Goal: Navigation & Orientation: Find specific page/section

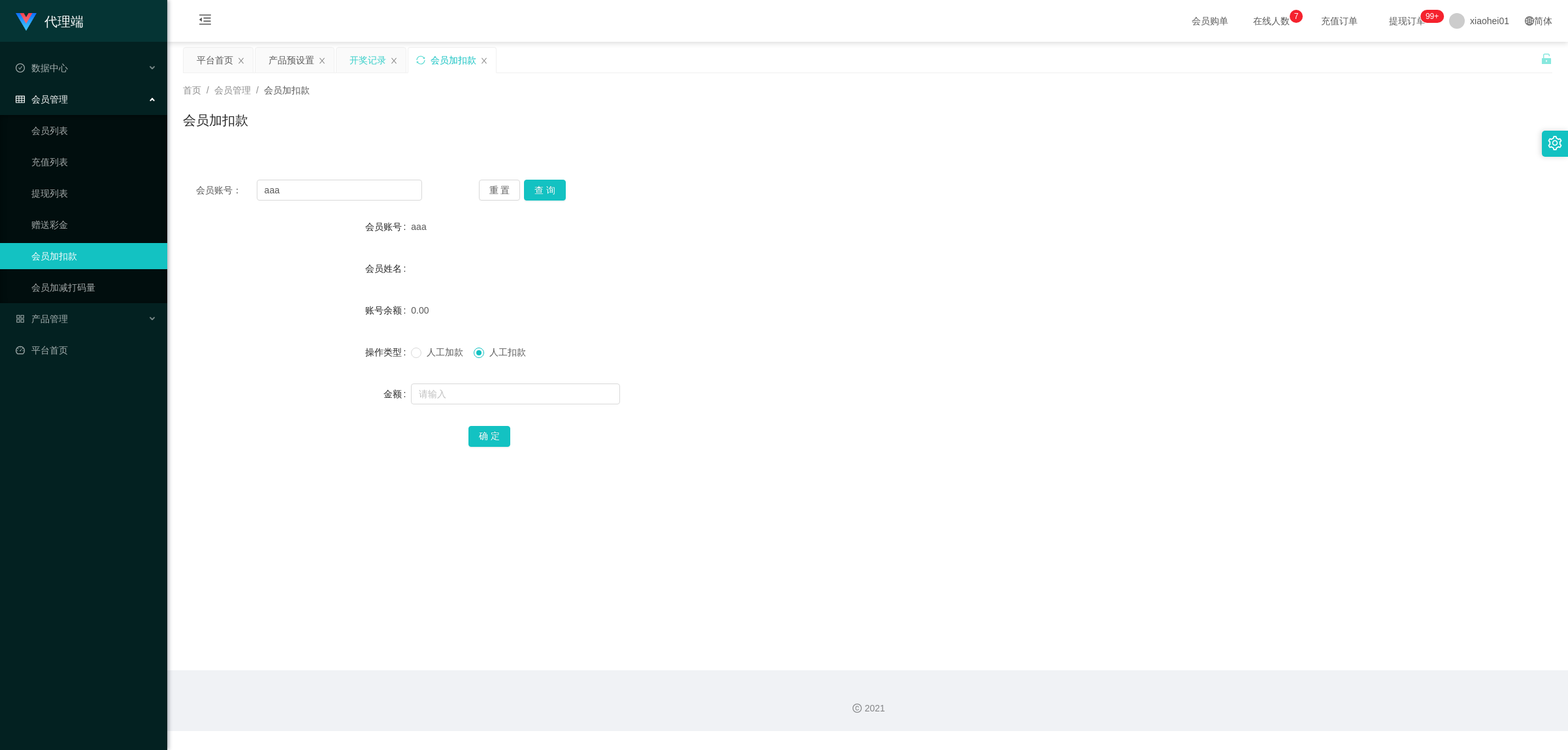
click at [370, 64] on div "开奖记录" at bounding box center [367, 60] width 37 height 25
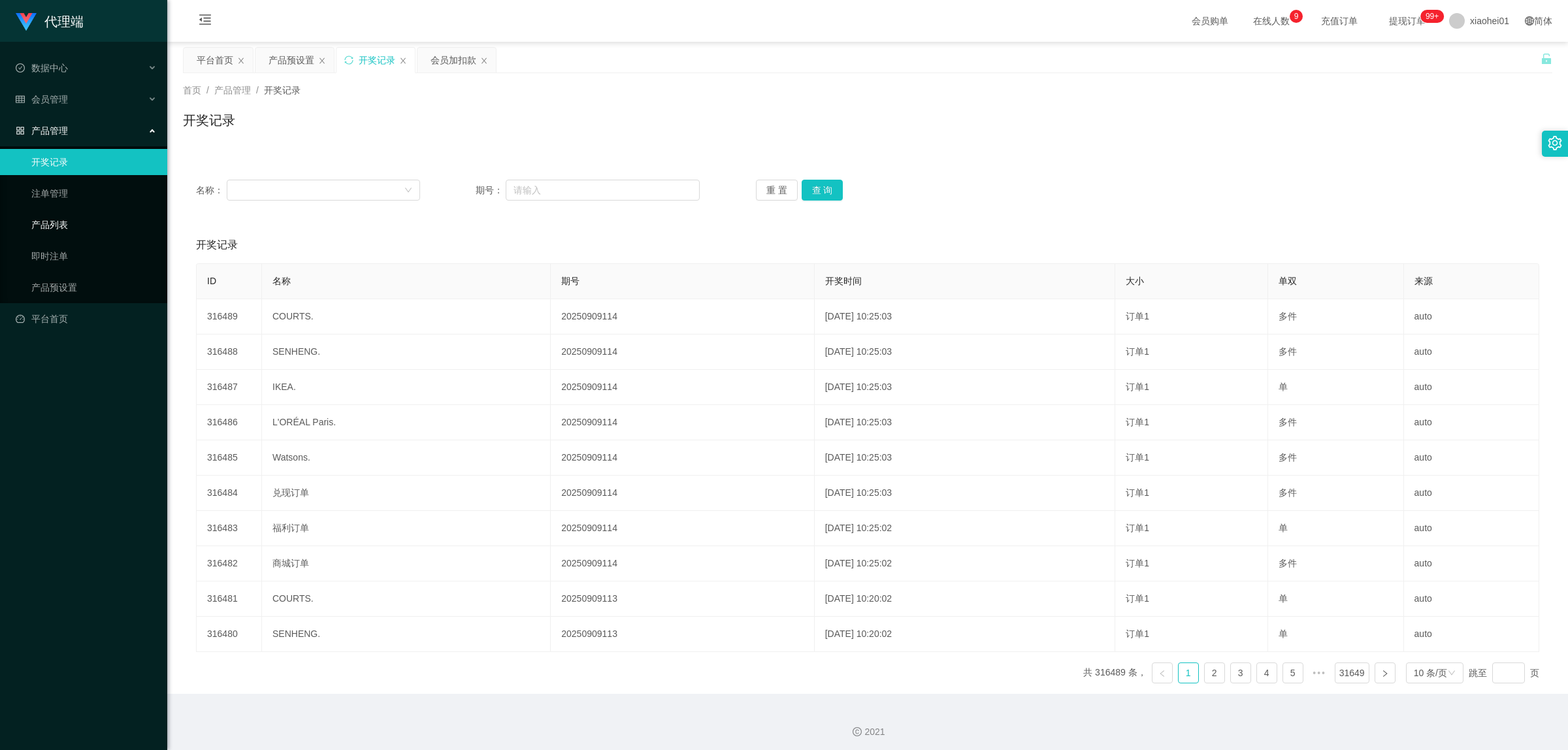
click at [64, 226] on link "产品列表" at bounding box center [94, 224] width 126 height 26
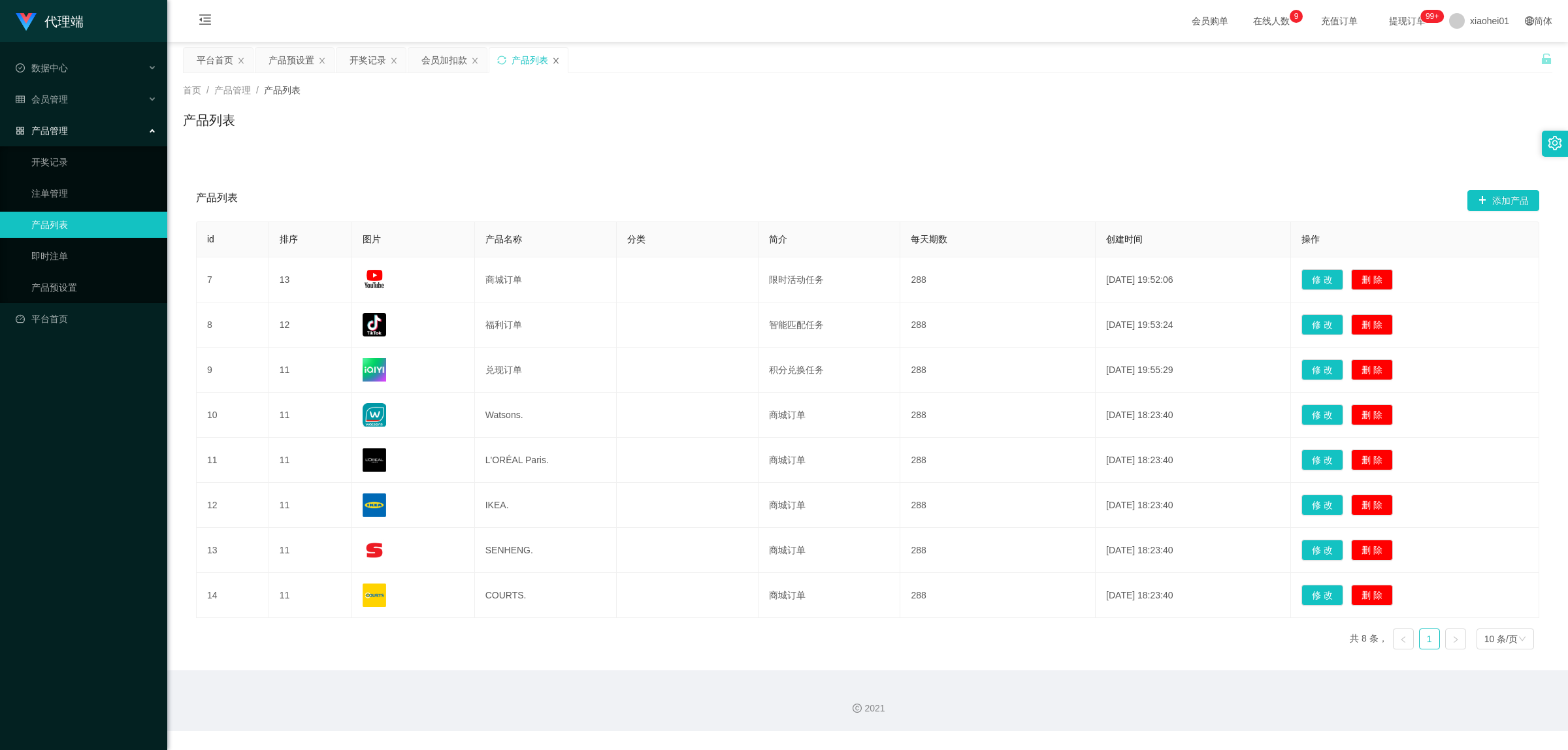
click at [556, 63] on icon "图标: close" at bounding box center [555, 60] width 8 height 8
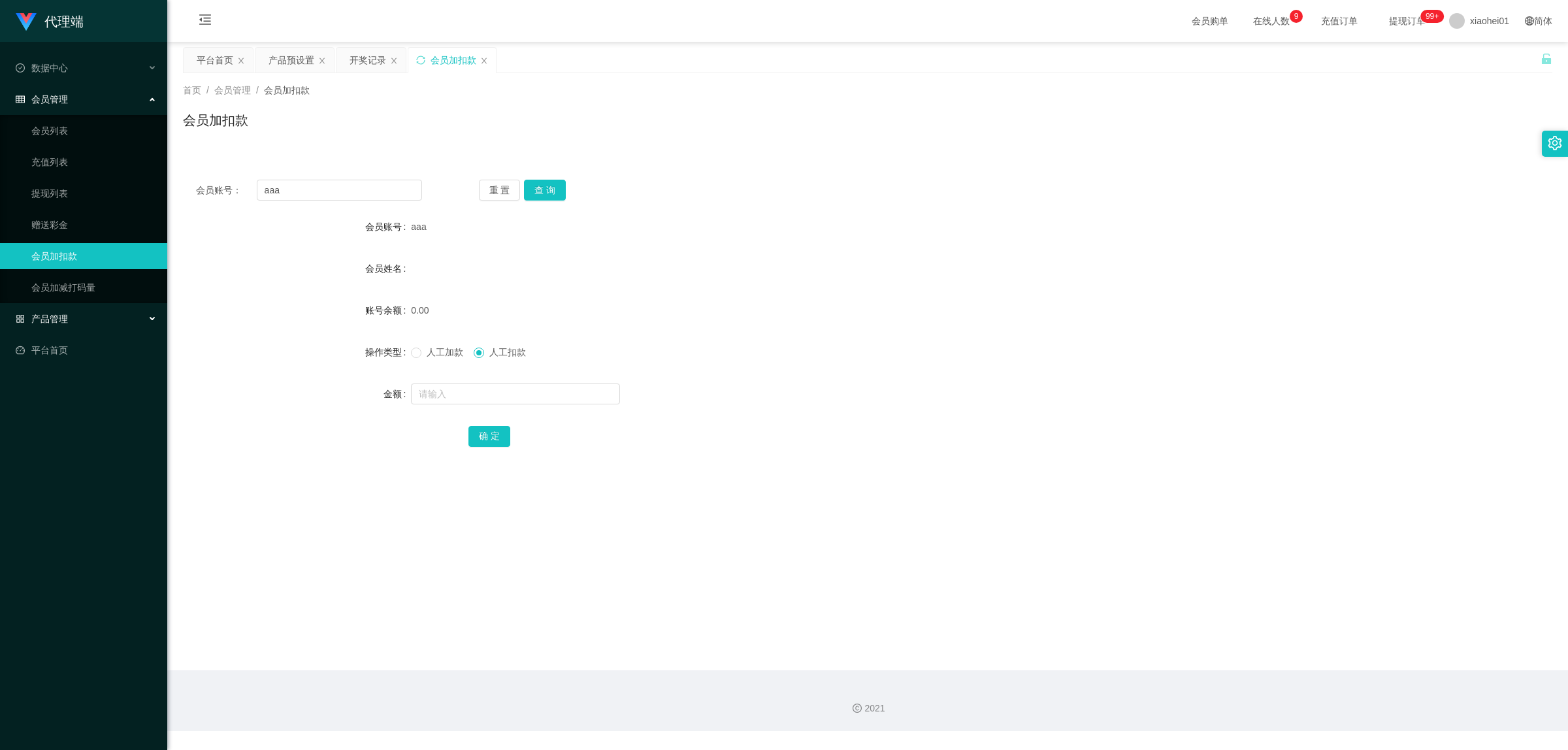
click at [52, 314] on span "产品管理" at bounding box center [42, 318] width 52 height 10
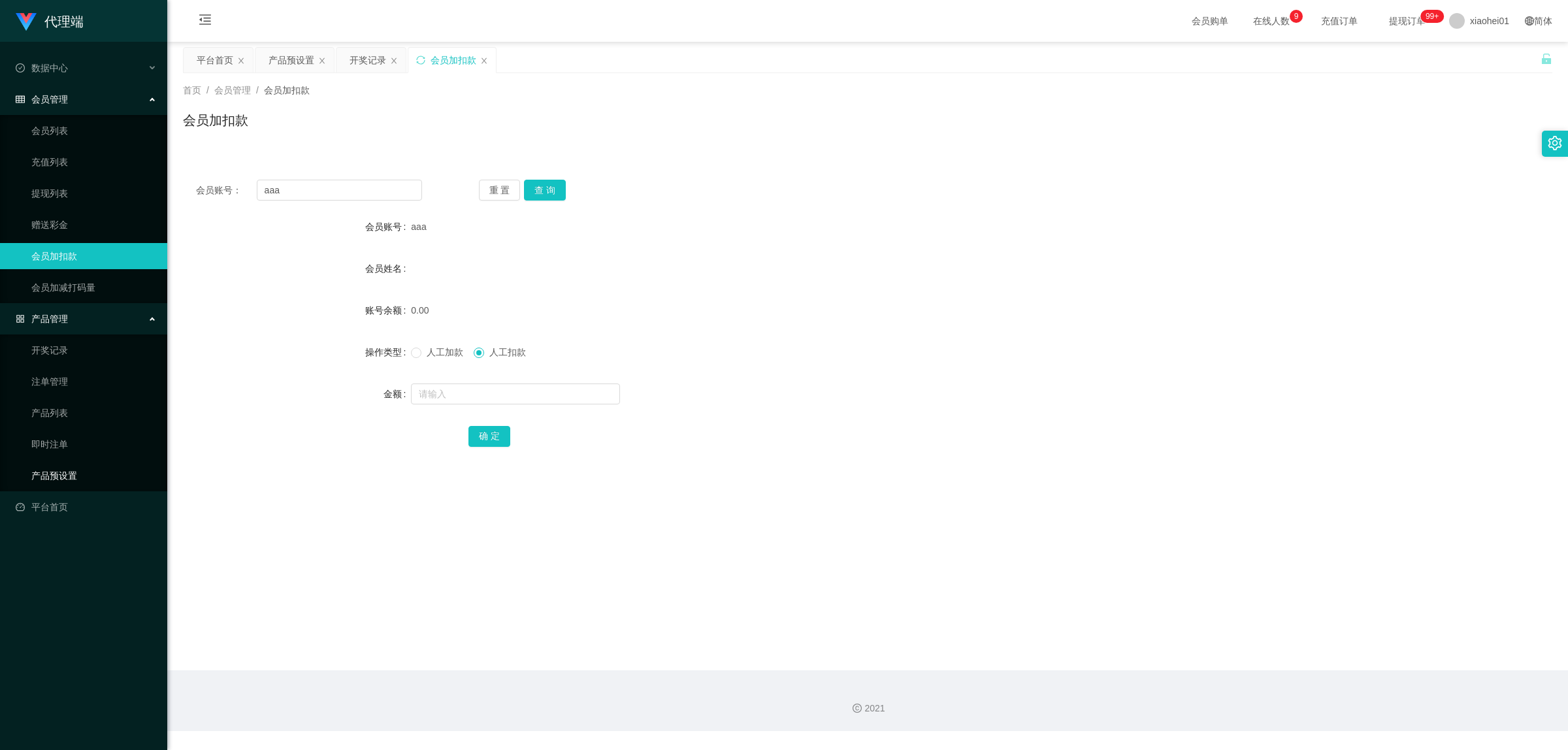
click at [61, 472] on link "产品预设置" at bounding box center [94, 476] width 126 height 26
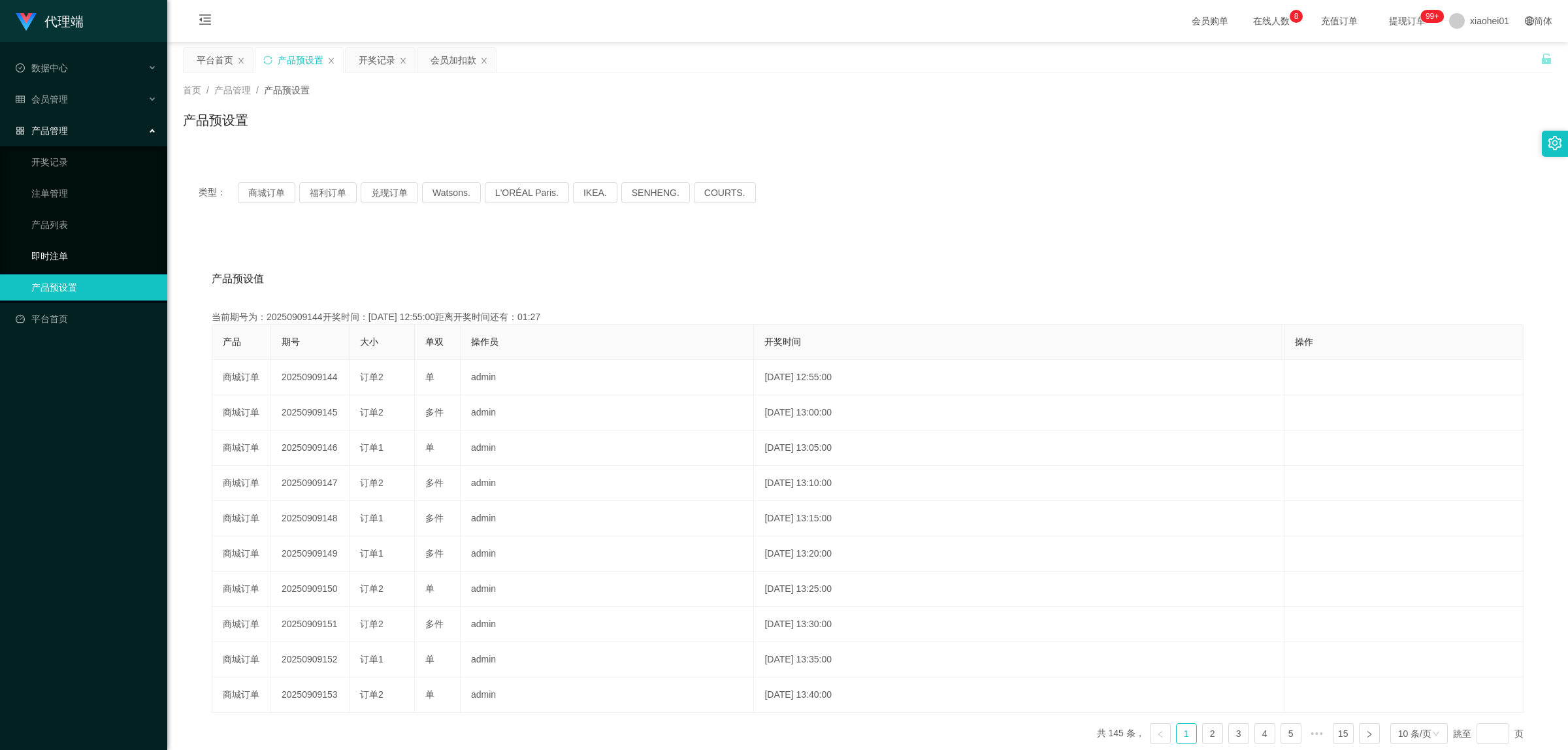
click at [64, 251] on link "即时注单" at bounding box center [94, 256] width 126 height 26
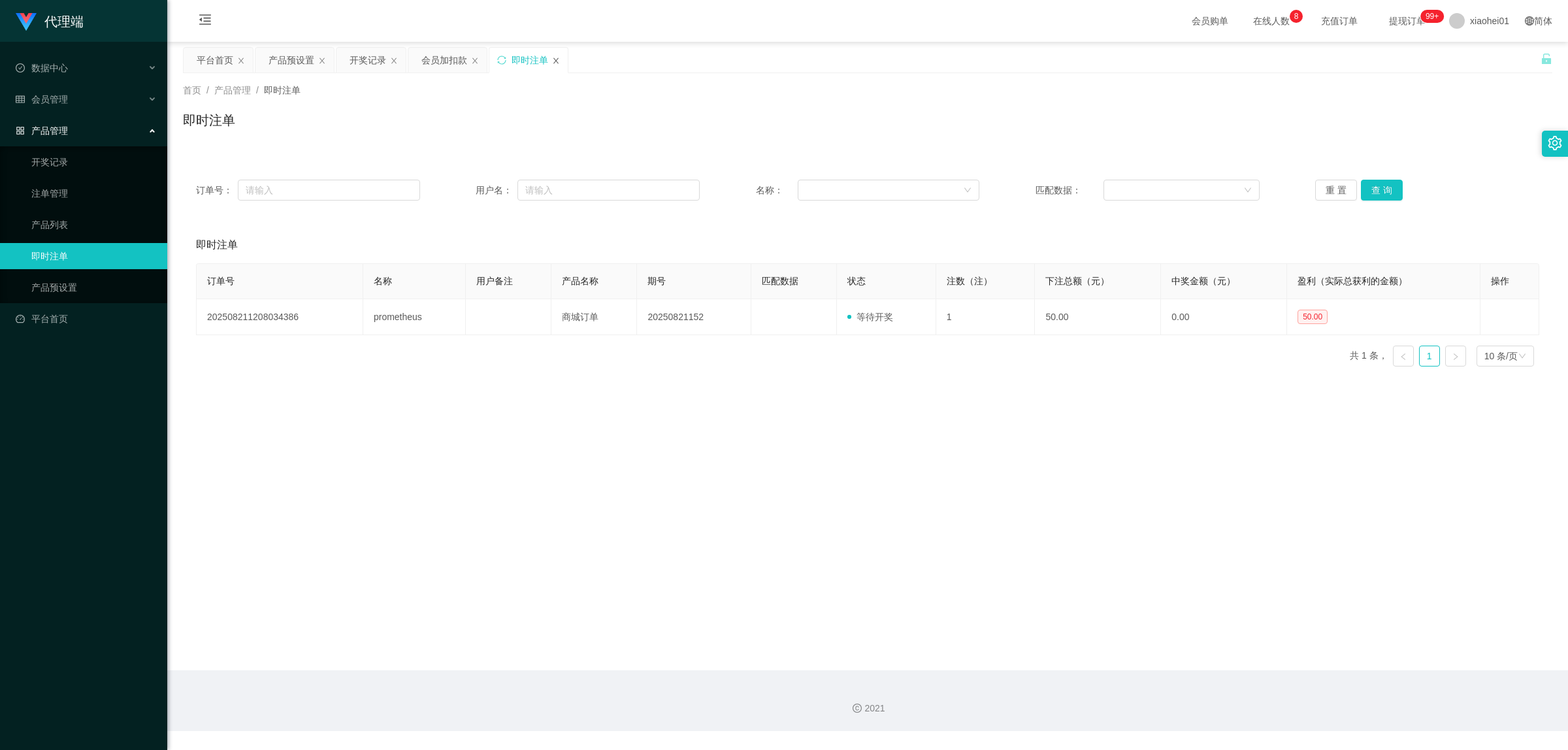
click at [556, 59] on icon "图标: close" at bounding box center [555, 60] width 8 height 8
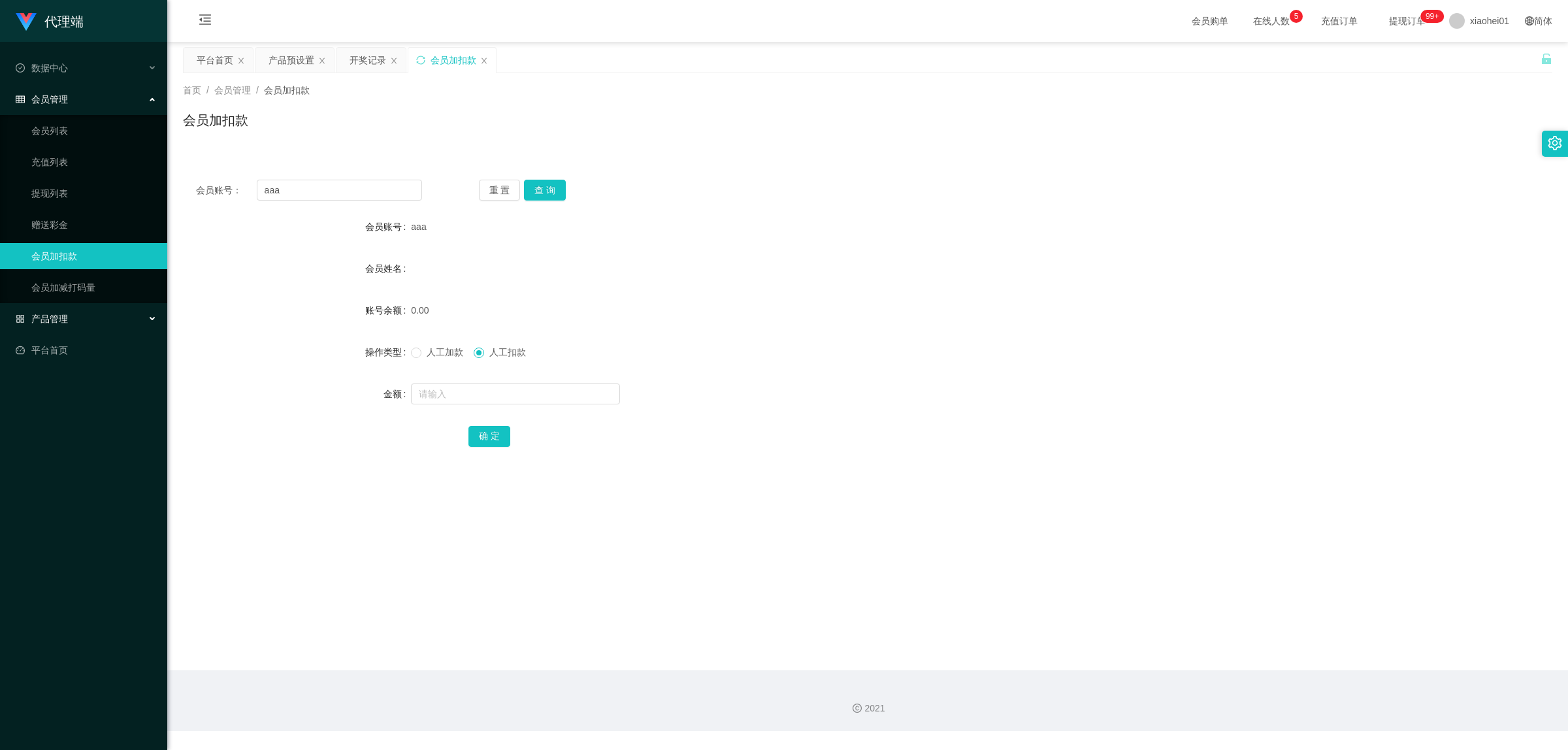
click at [72, 314] on div "产品管理" at bounding box center [84, 319] width 167 height 26
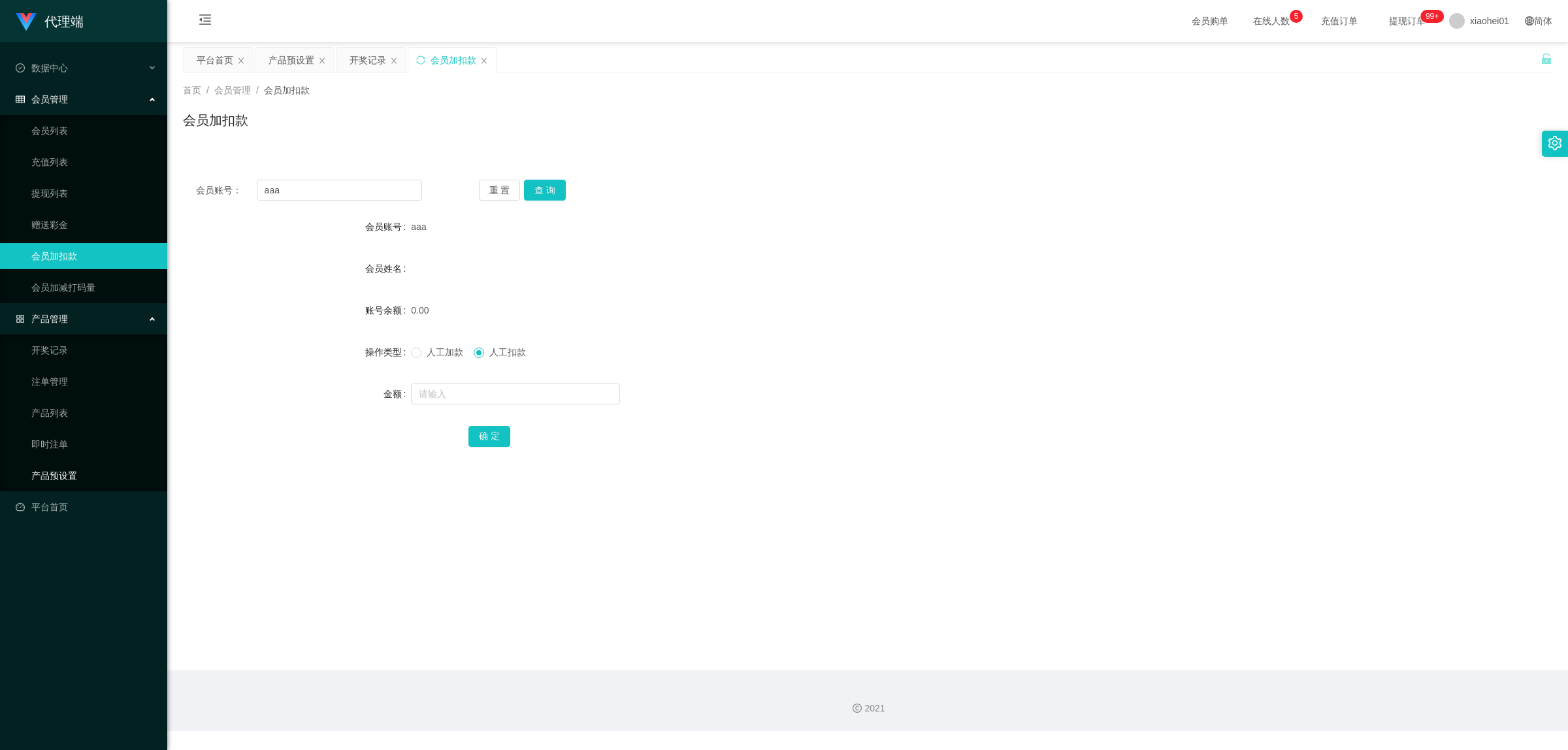
click at [64, 472] on link "产品预设置" at bounding box center [94, 476] width 126 height 26
